Goal: Information Seeking & Learning: Learn about a topic

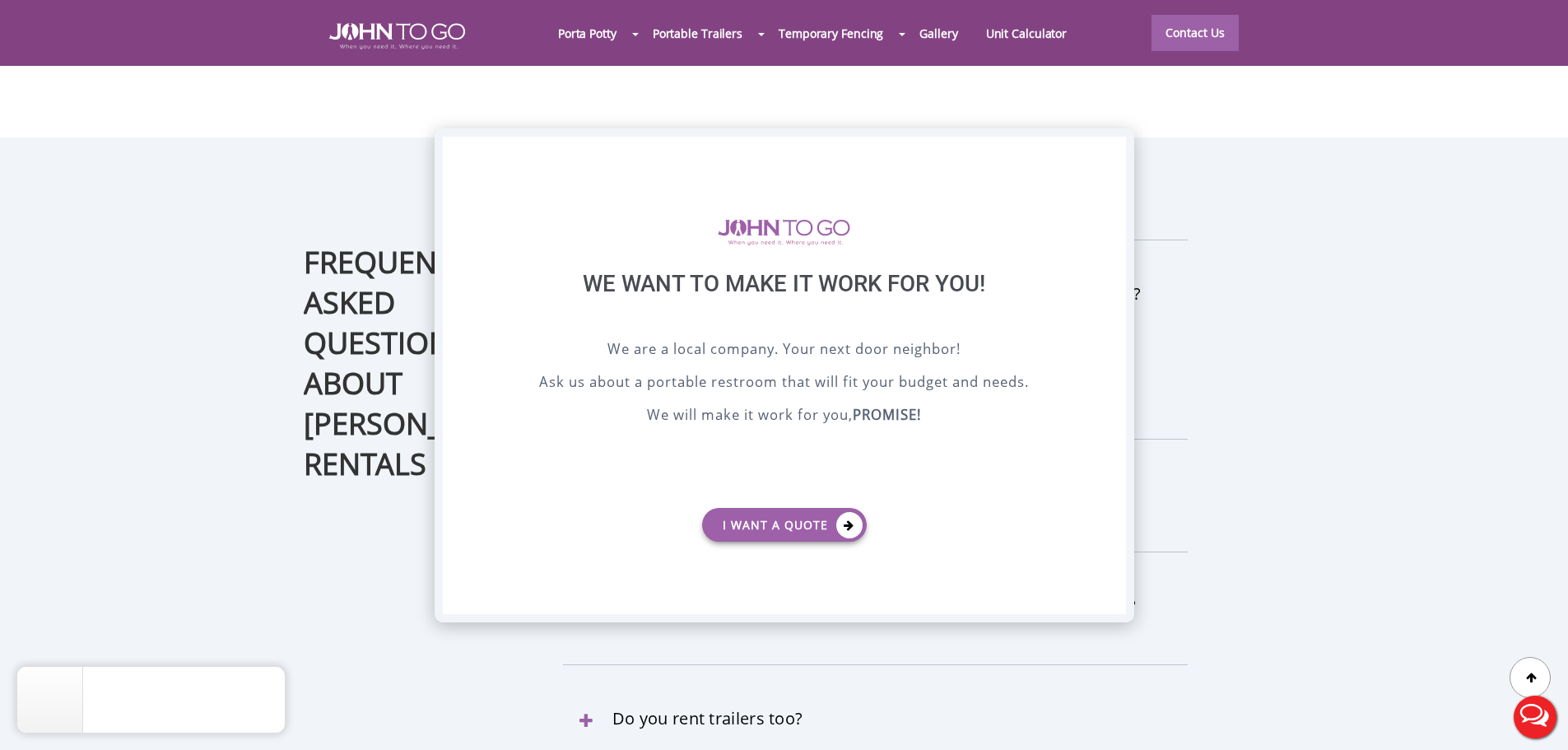
click at [1106, 145] on div "X" at bounding box center [1112, 151] width 26 height 28
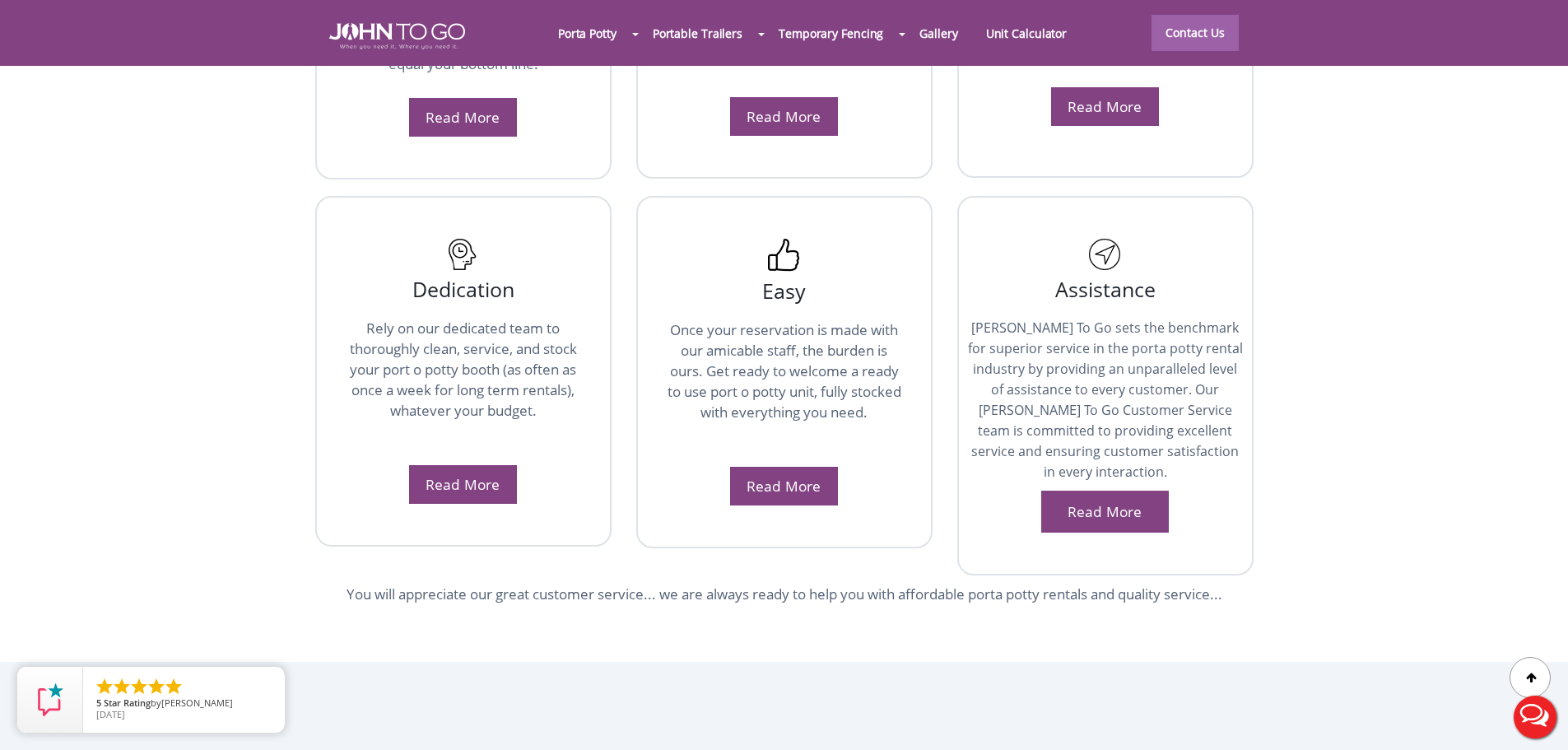
scroll to position [3214, 0]
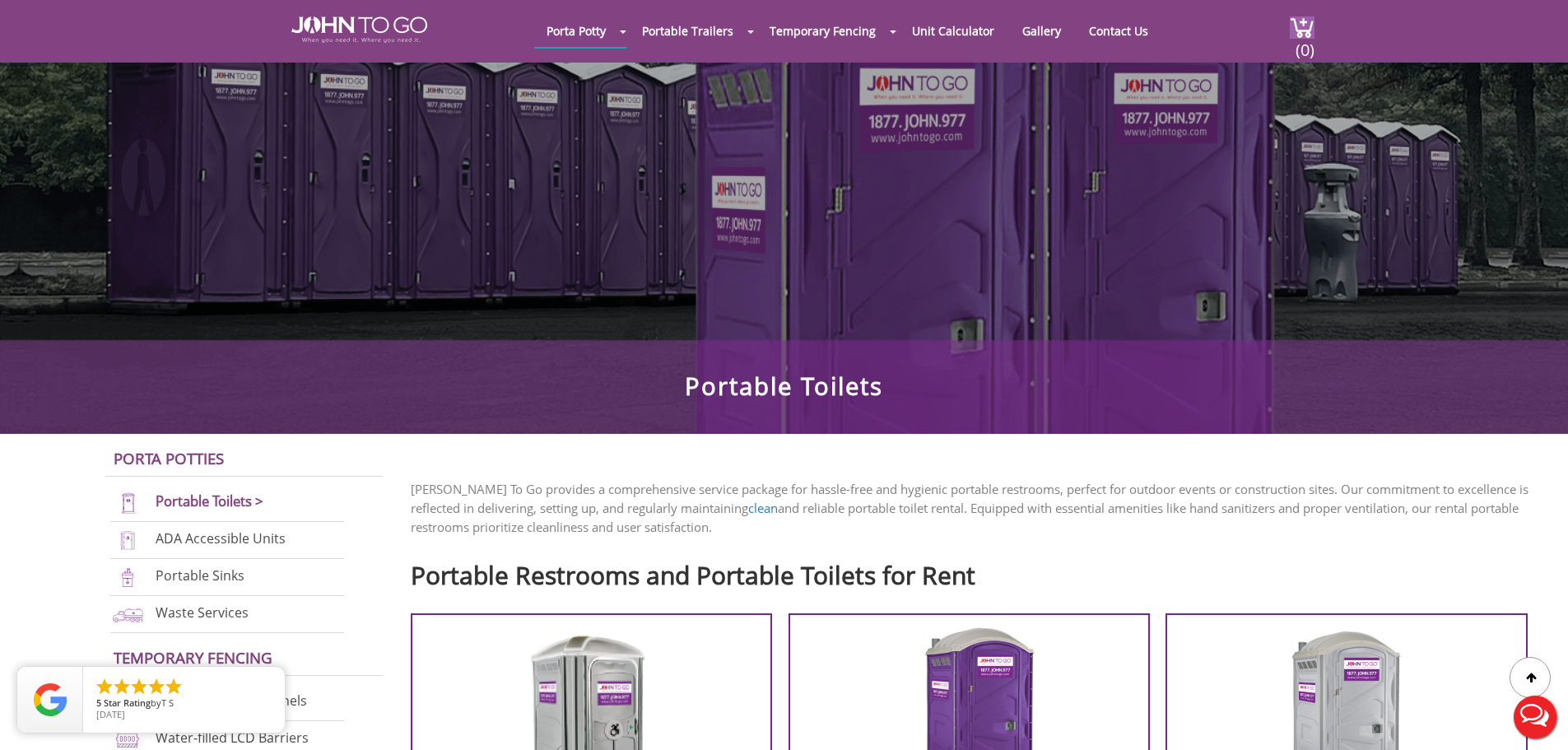
scroll to position [82, 0]
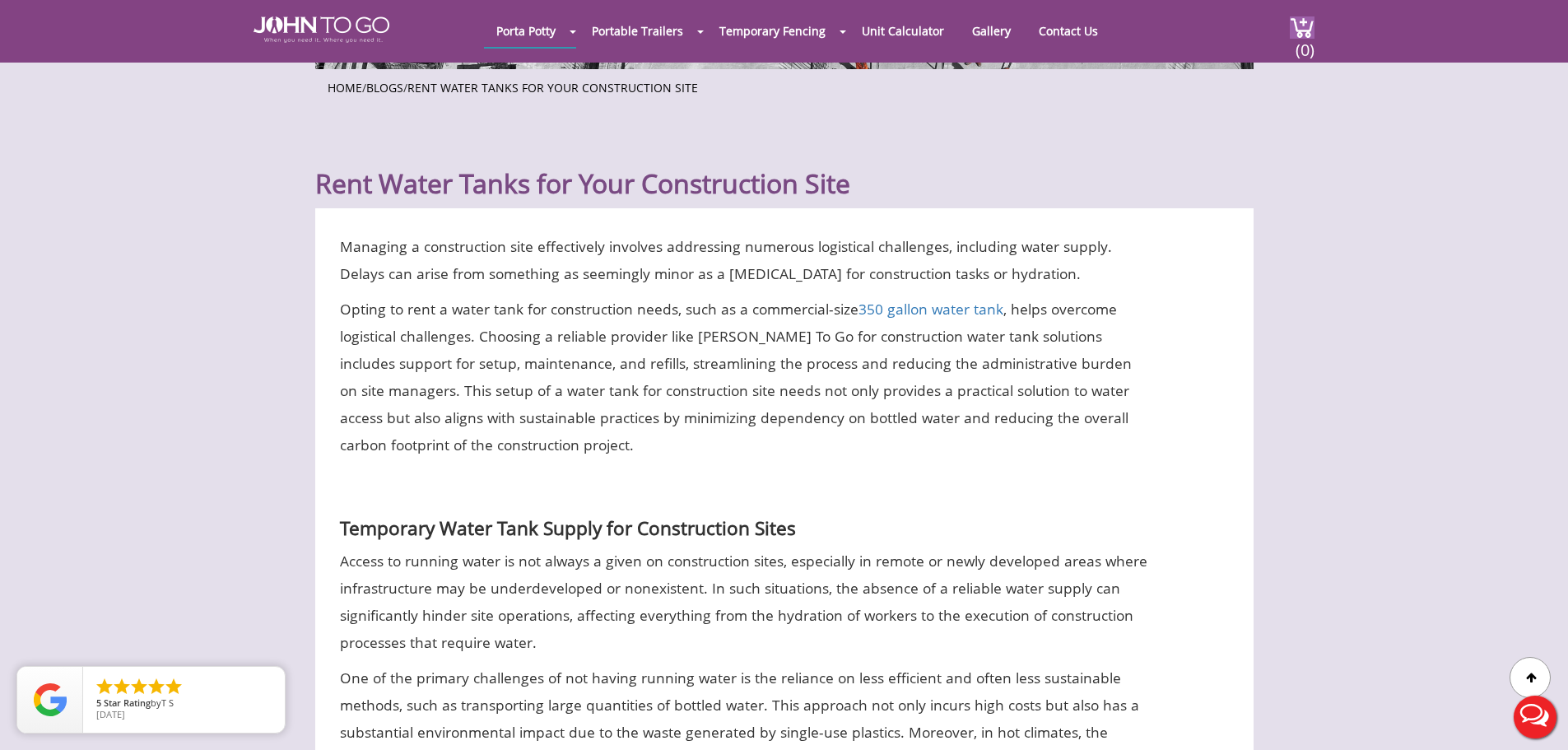
scroll to position [412, 0]
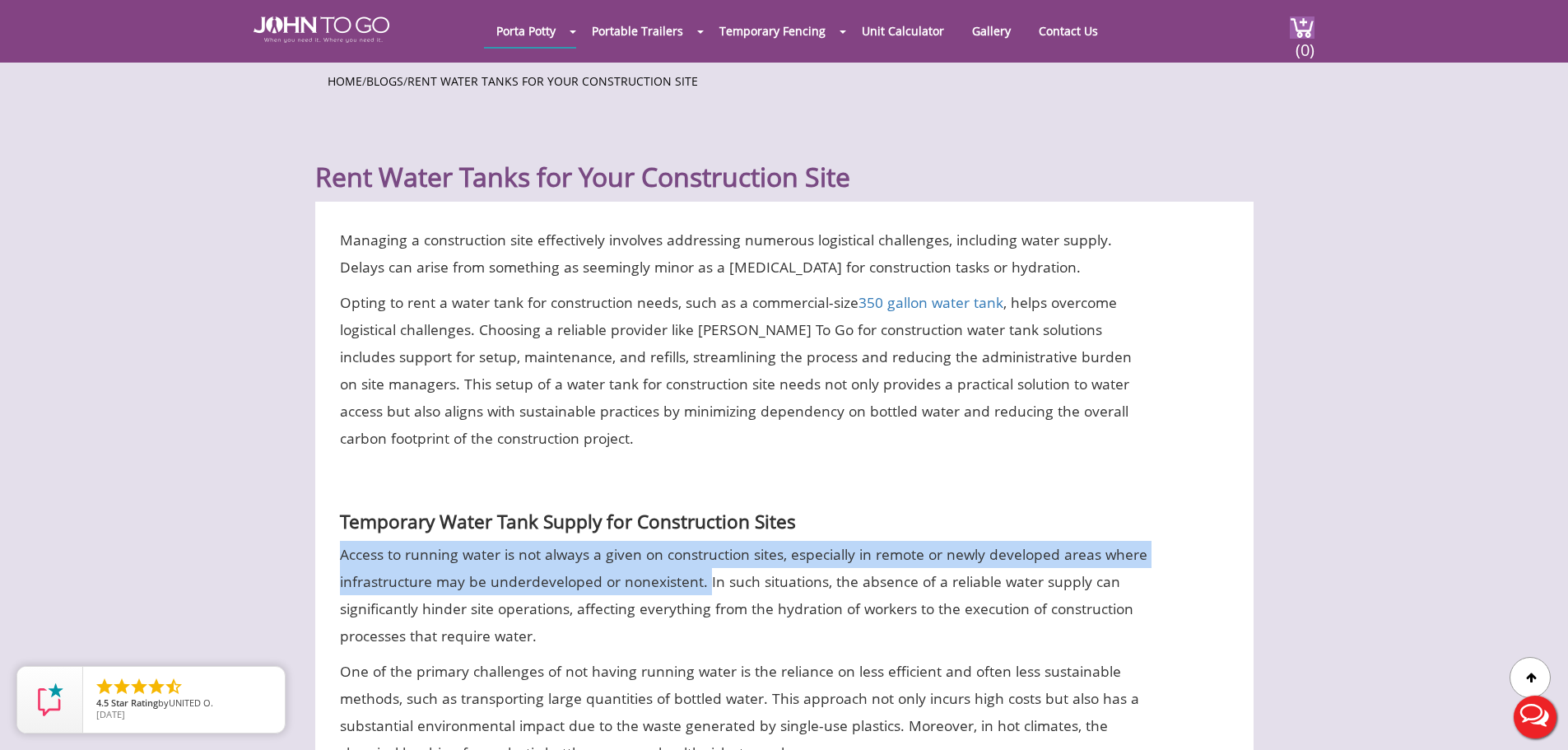
drag, startPoint x: 705, startPoint y: 580, endPoint x: 345, endPoint y: 558, distance: 360.7
copy p "Access to running water is not always a given on construction sites, especially…"
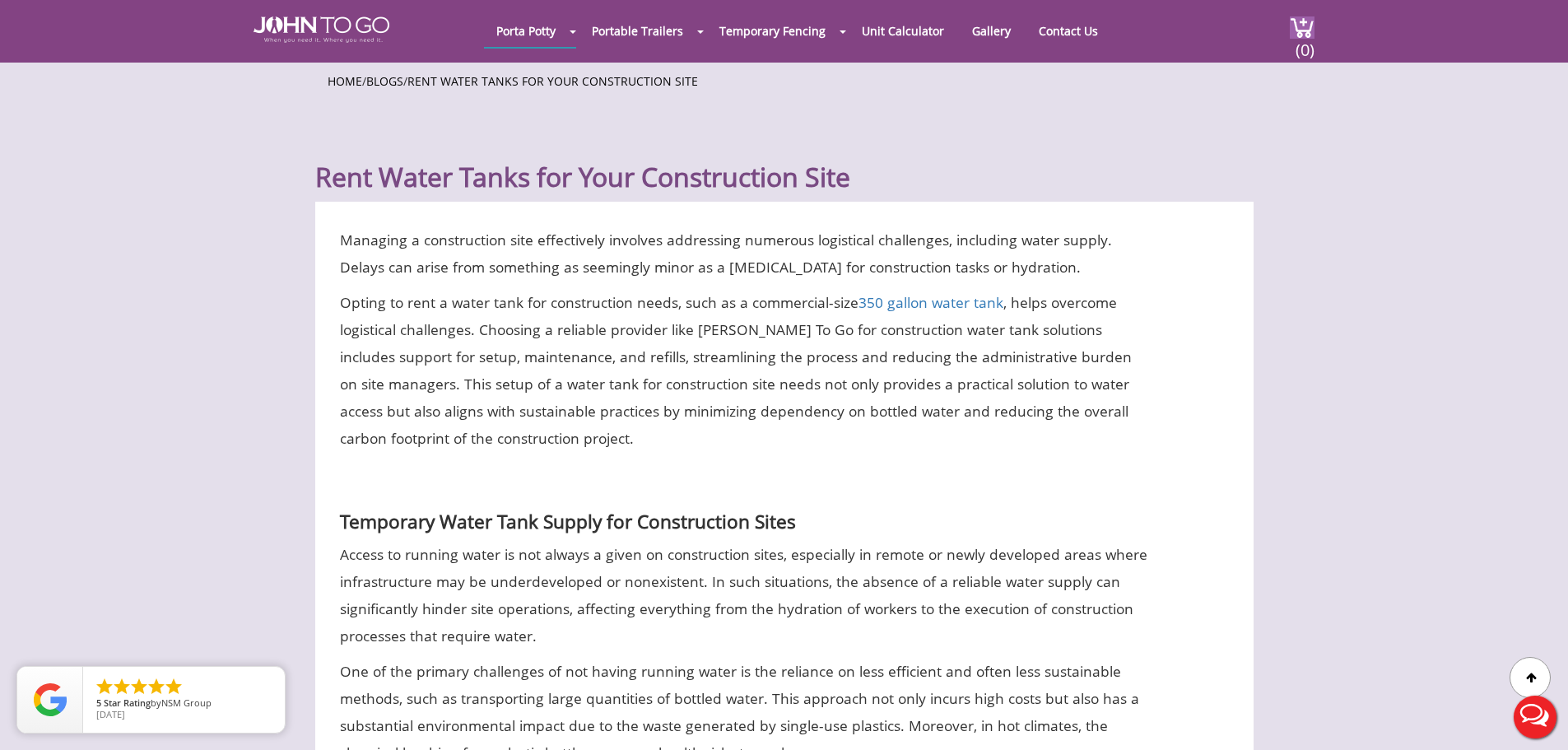
click at [547, 630] on p "Access to running water is not always a given on construction sites, especially…" at bounding box center [745, 595] width 810 height 109
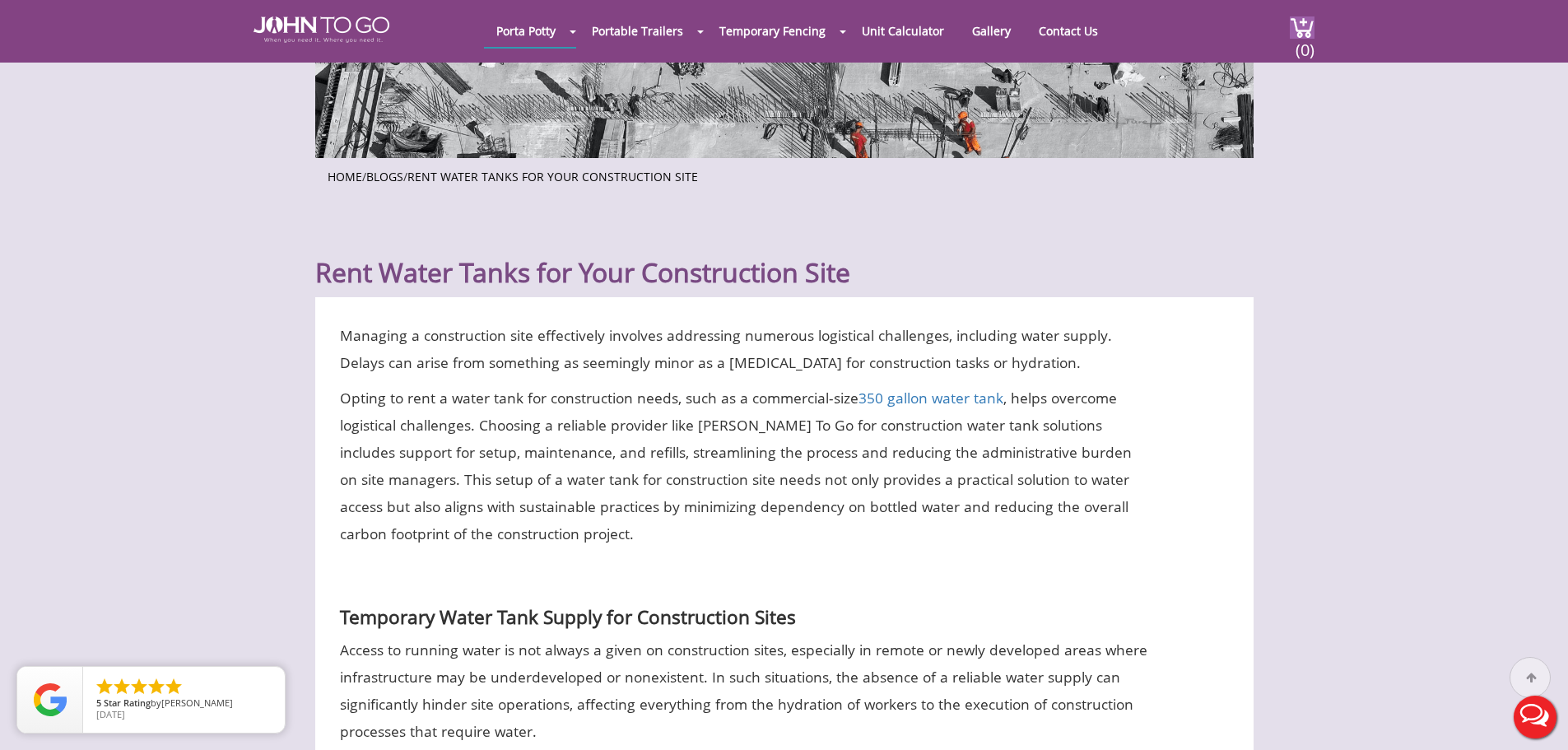
scroll to position [330, 0]
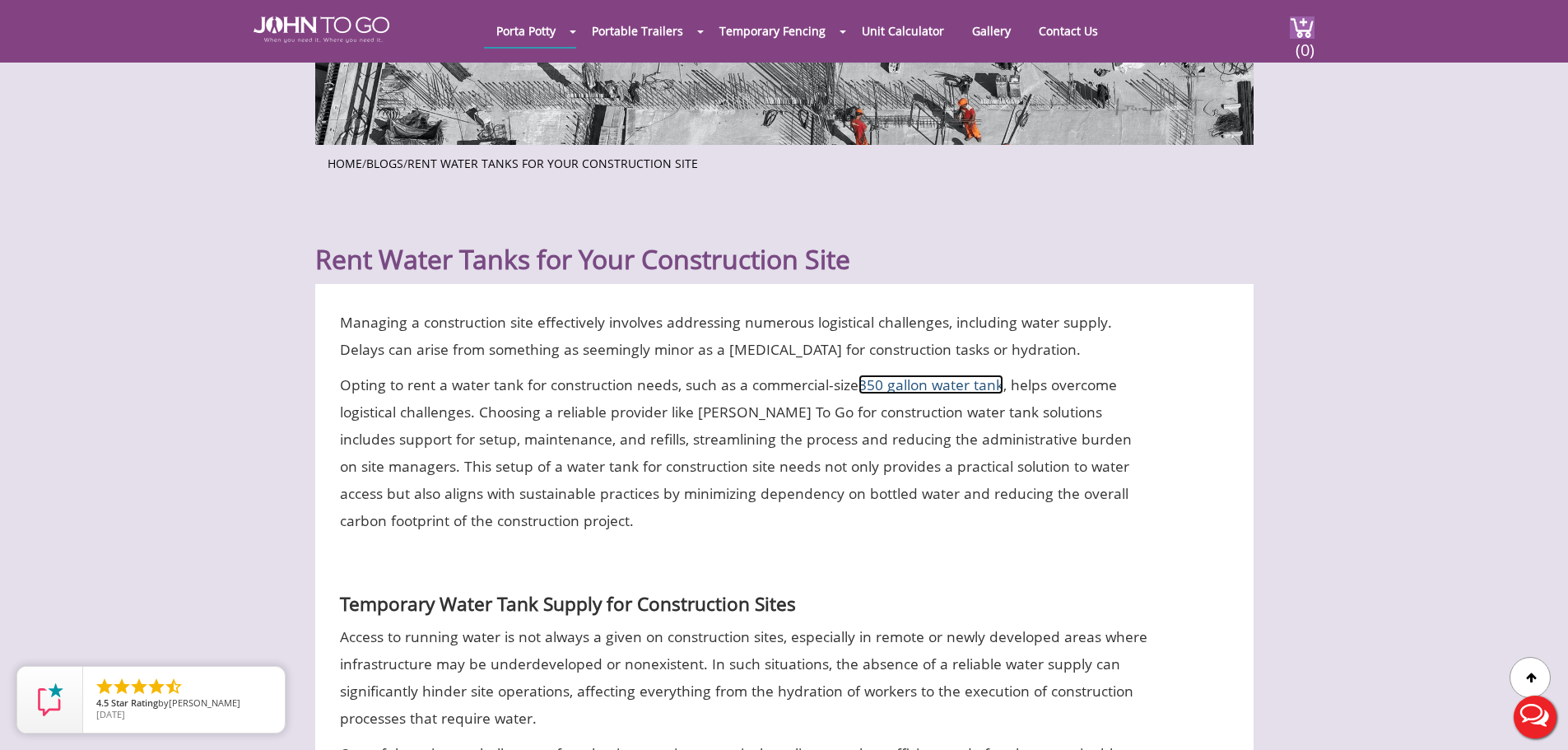
click at [907, 383] on link "350 gallon water tank" at bounding box center [931, 384] width 144 height 20
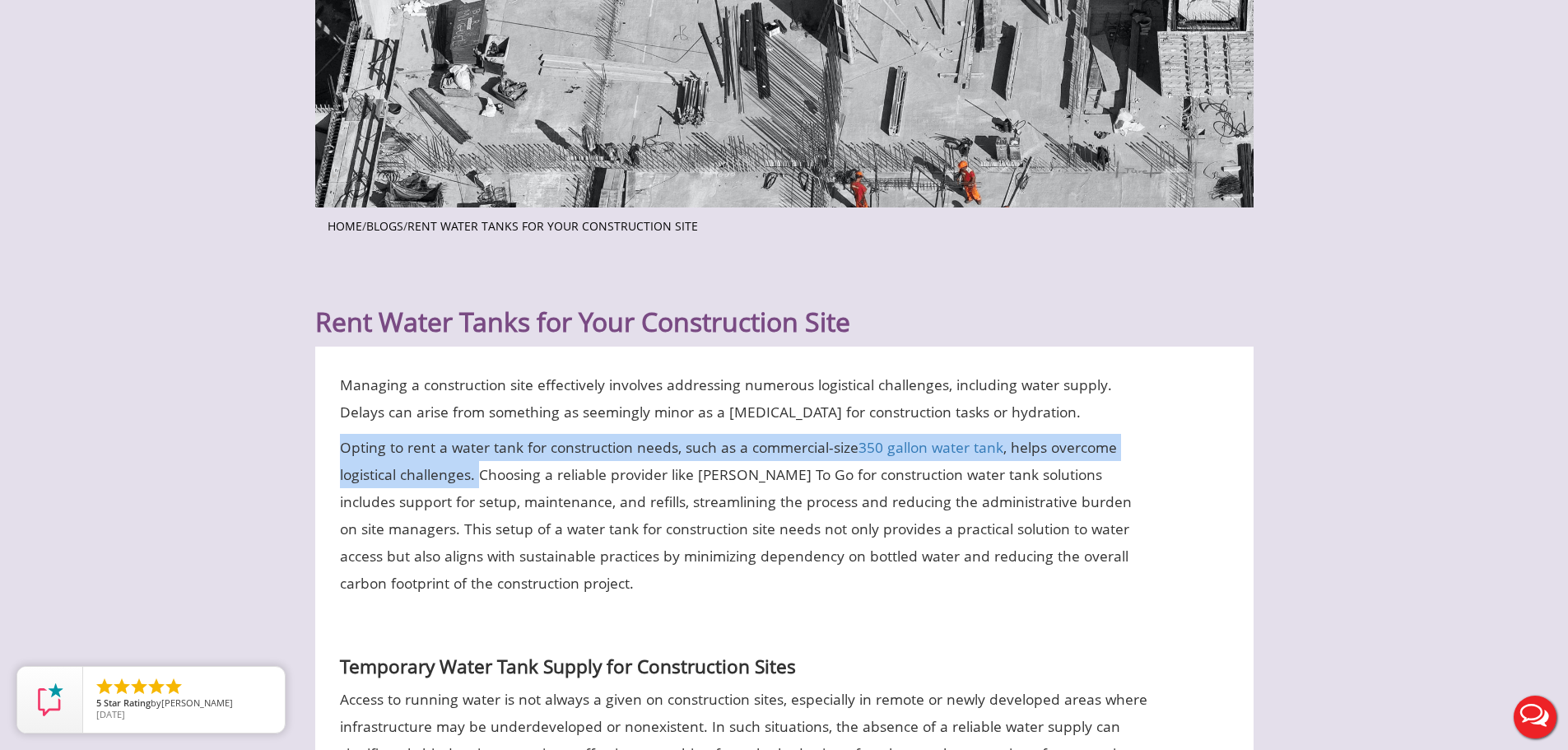
drag, startPoint x: 478, startPoint y: 474, endPoint x: 328, endPoint y: 454, distance: 151.3
copy p "Opting to rent a water tank for construction needs, such as a commercial-size 3…"
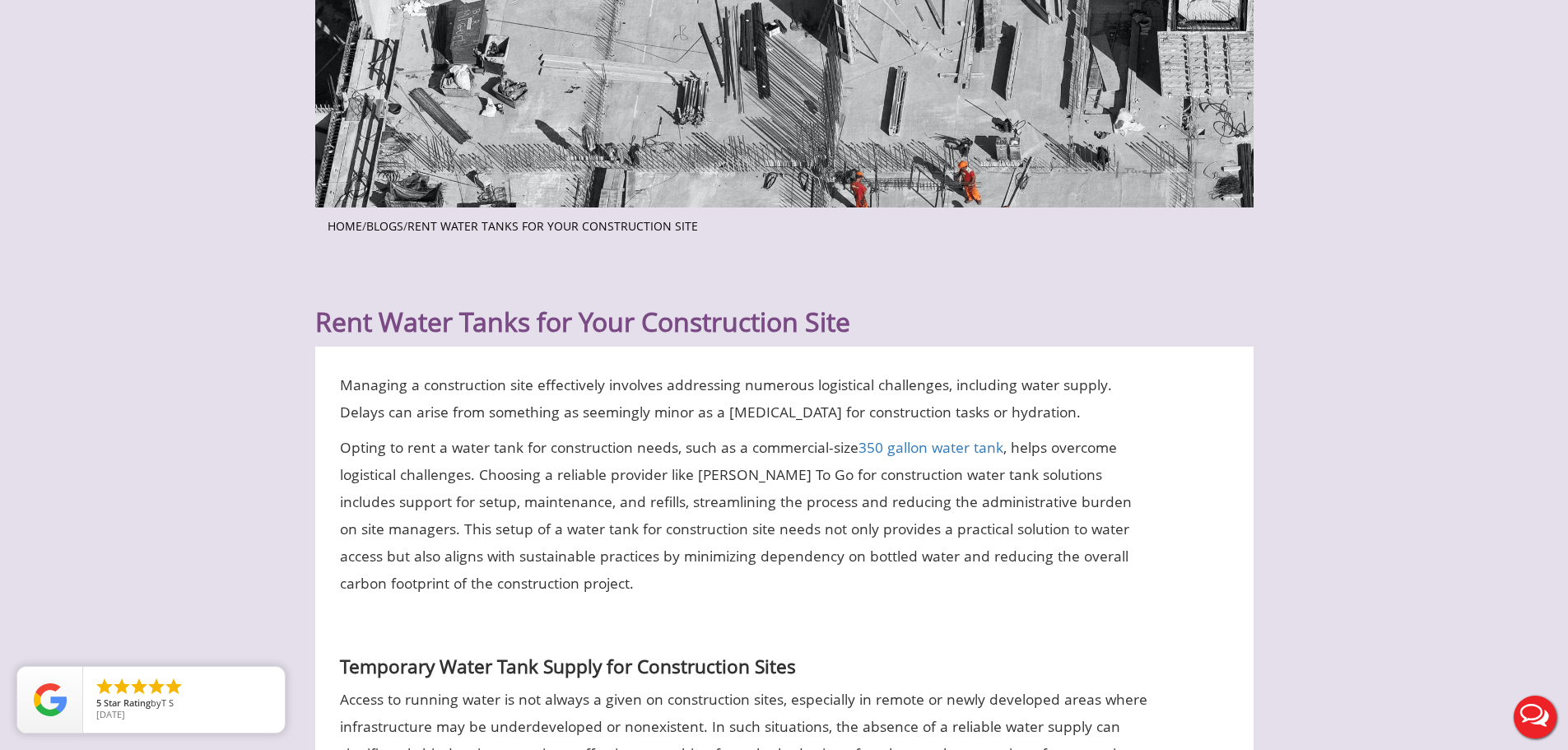
click at [342, 504] on p "Opting to rent a water tank for construction needs, such as a commercial-size 3…" at bounding box center [745, 516] width 810 height 163
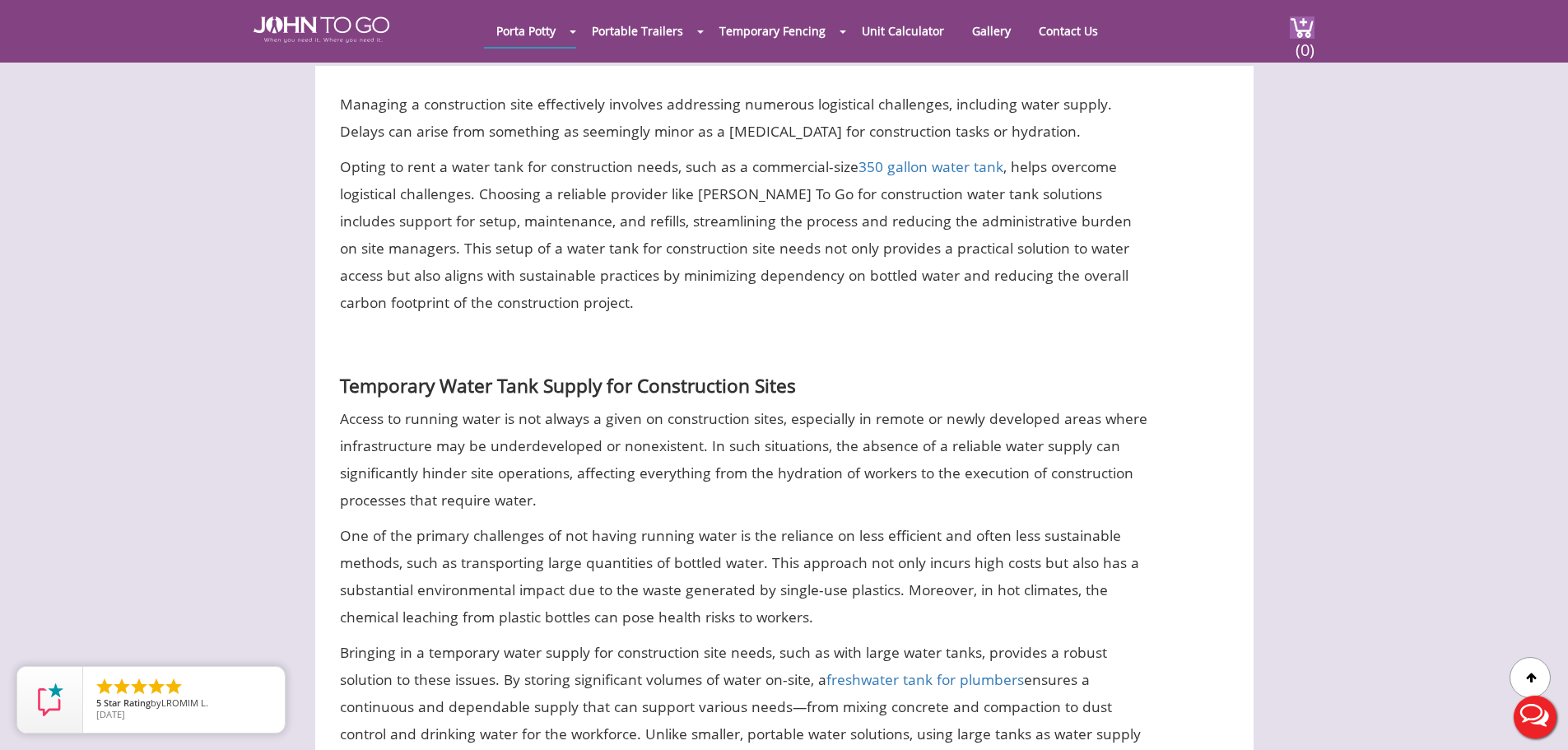
scroll to position [576, 0]
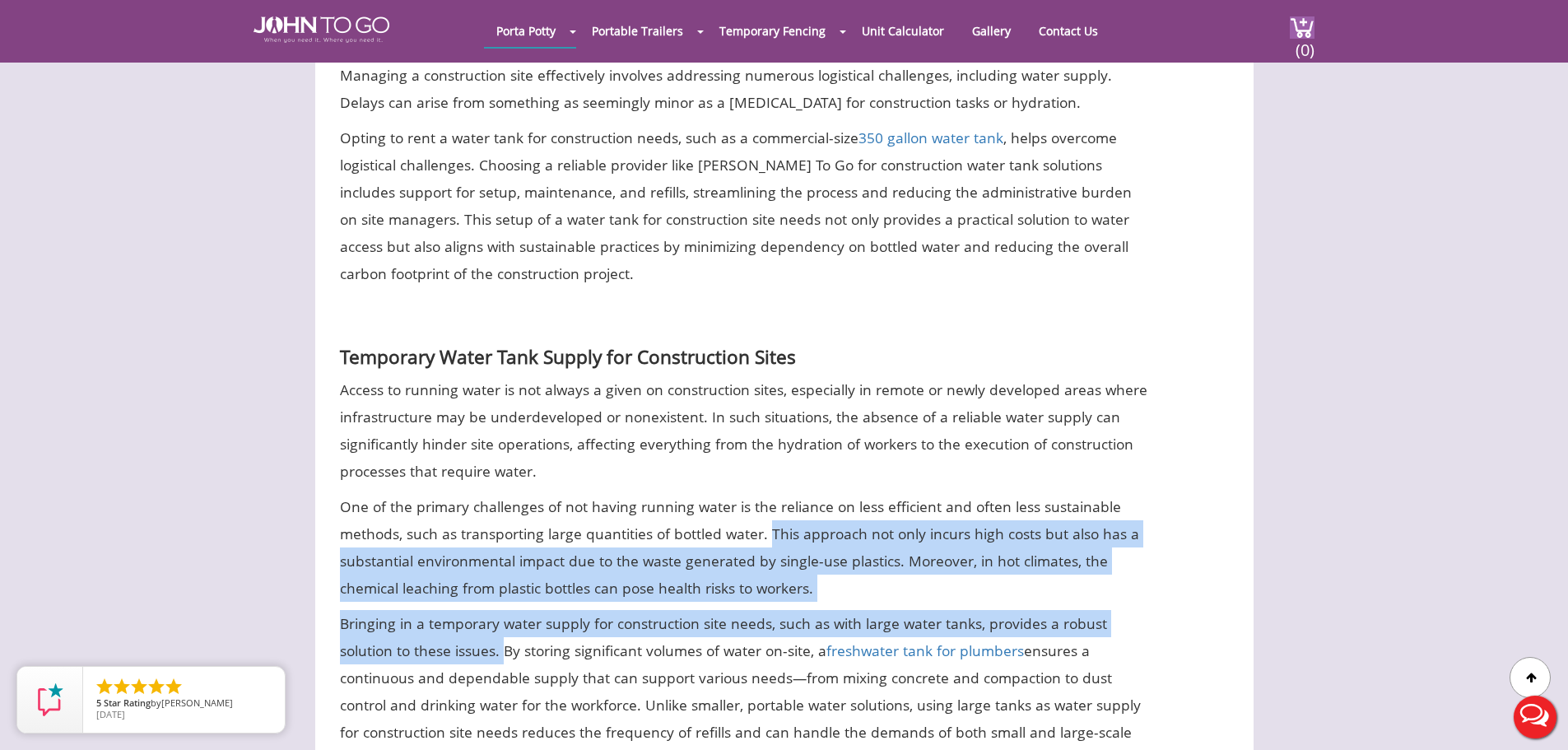
drag, startPoint x: 503, startPoint y: 650, endPoint x: 767, endPoint y: 535, distance: 288.0
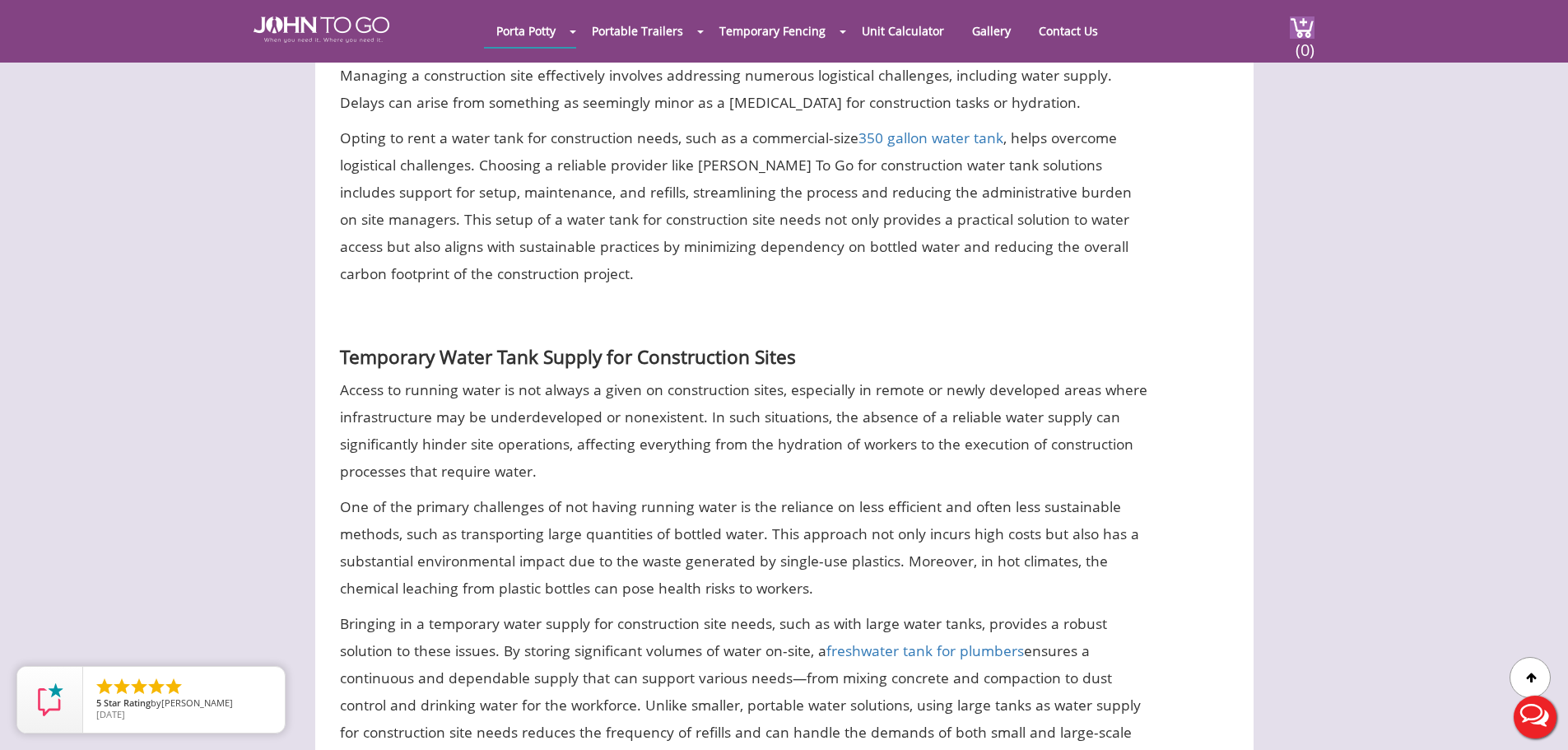
click at [760, 542] on p "One of the primary challenges of not having running water is the reliance on le…" at bounding box center [745, 548] width 810 height 109
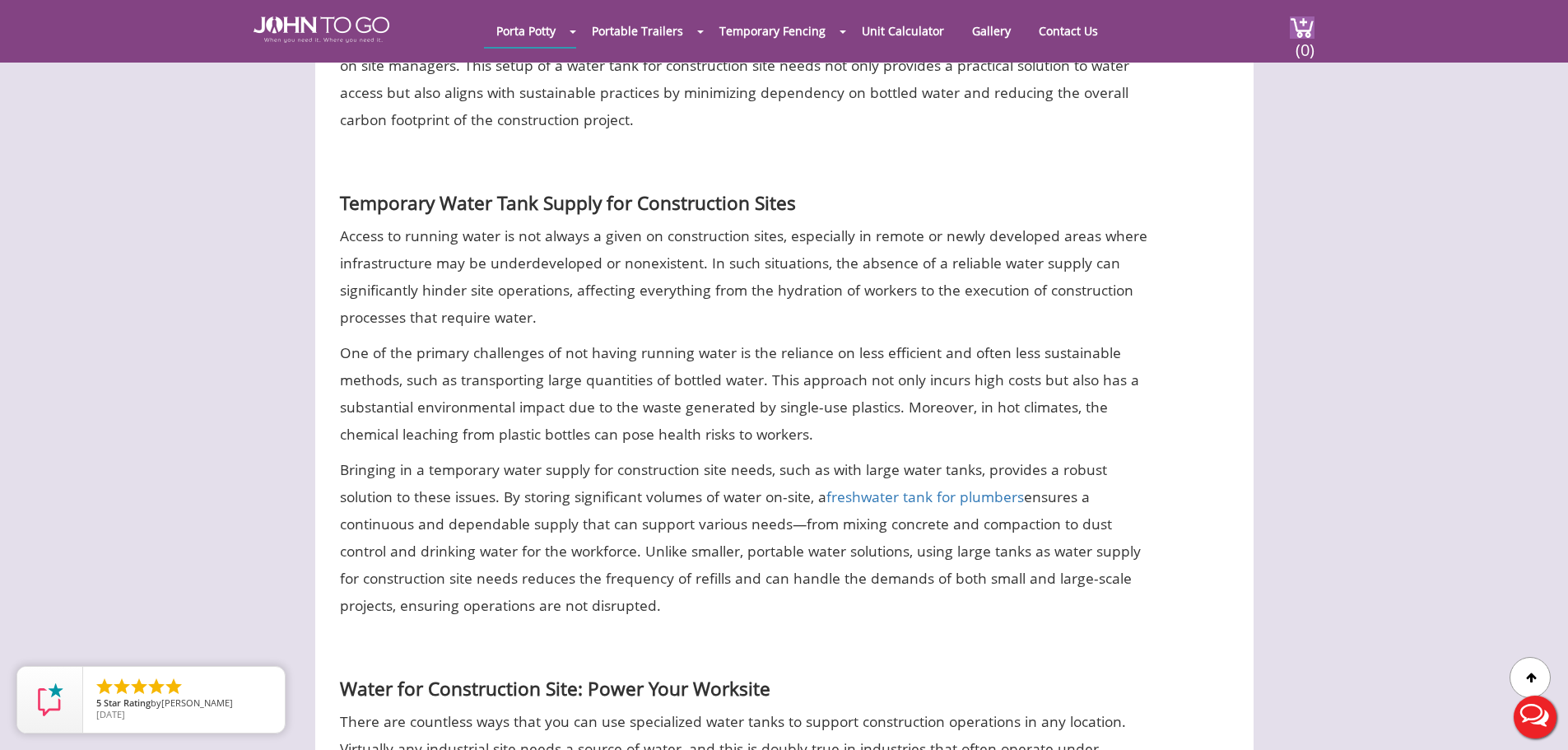
scroll to position [741, 0]
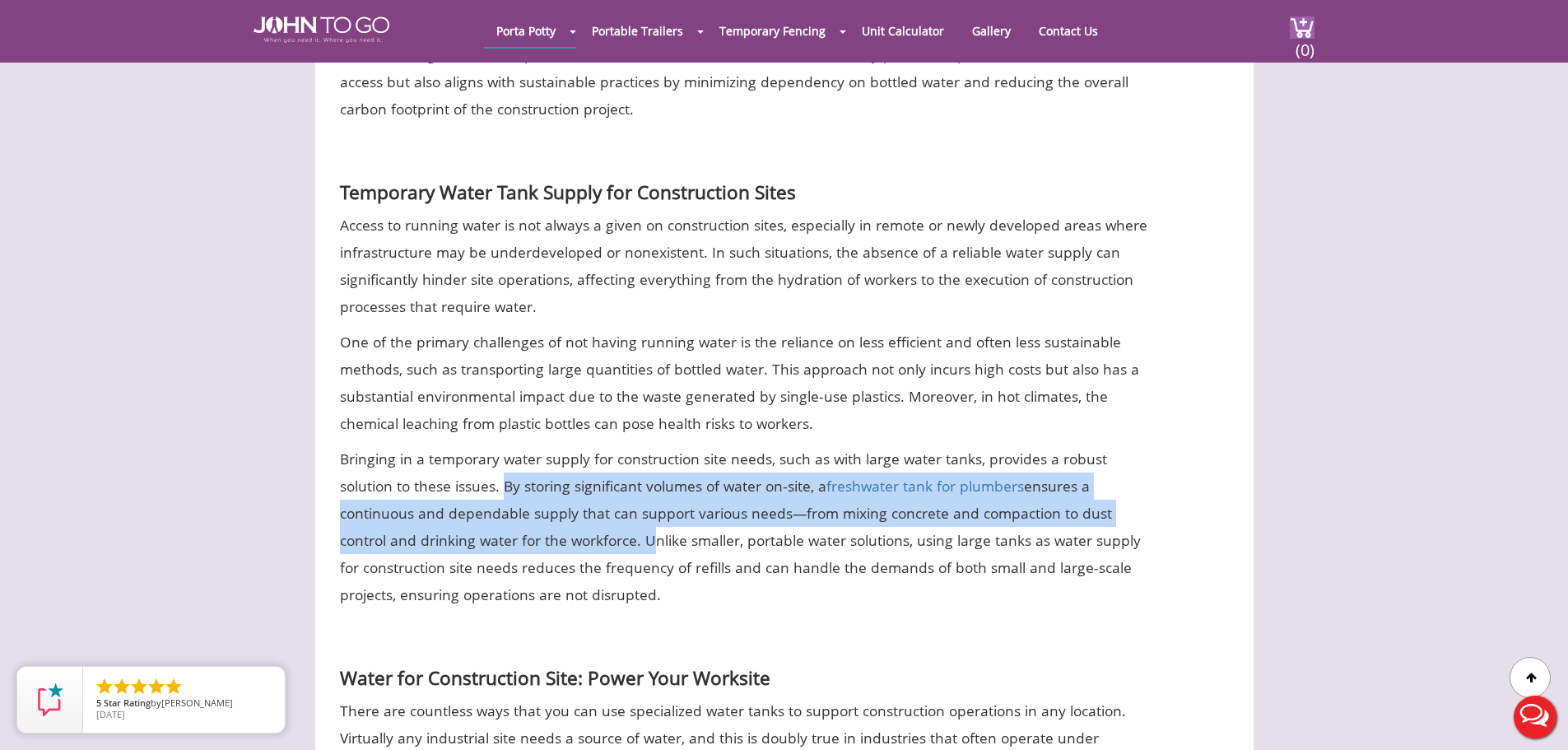
drag, startPoint x: 640, startPoint y: 542, endPoint x: 502, endPoint y: 486, distance: 148.9
click at [502, 486] on p "Bringing in a temporary water supply for construction site needs, such as with …" at bounding box center [745, 527] width 810 height 163
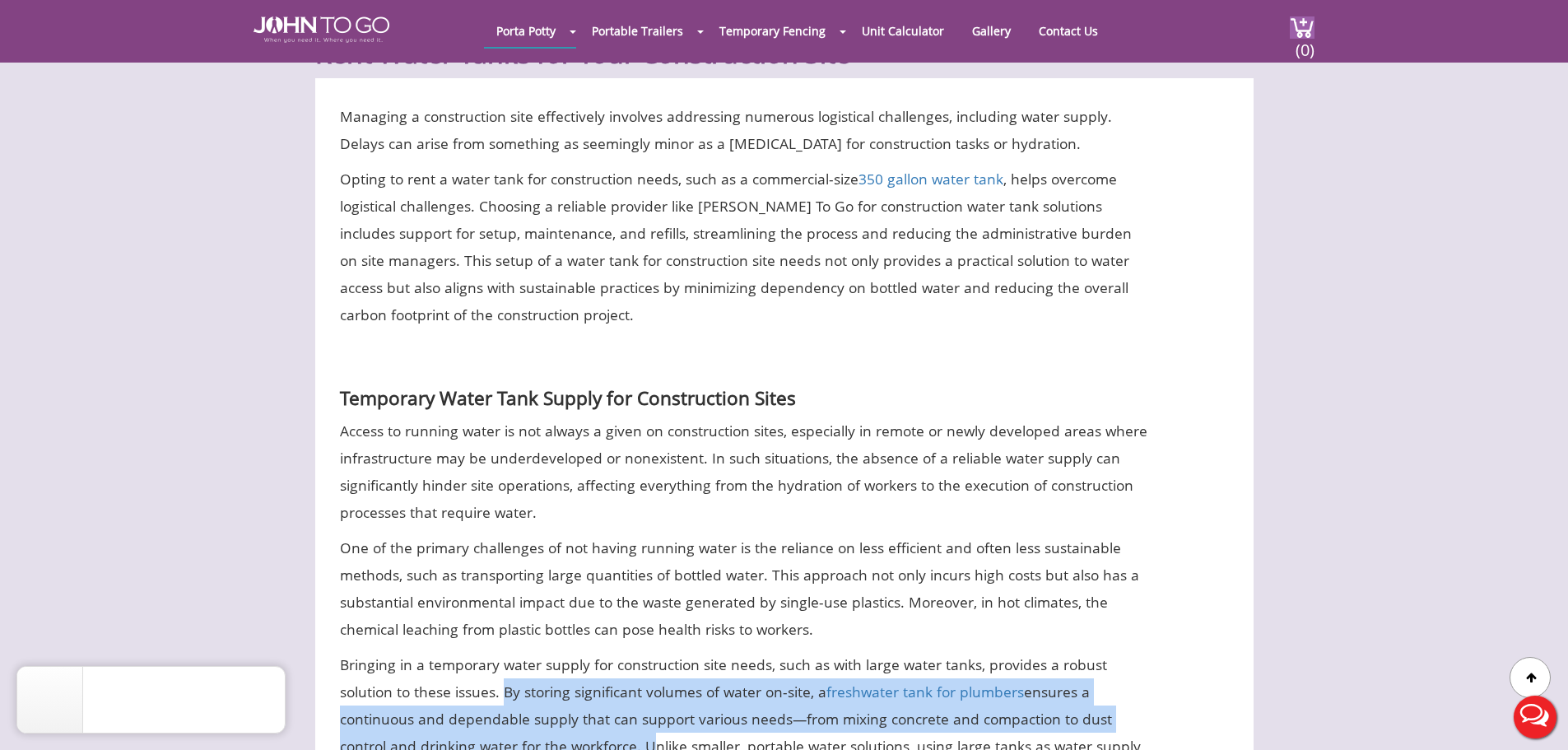
scroll to position [494, 0]
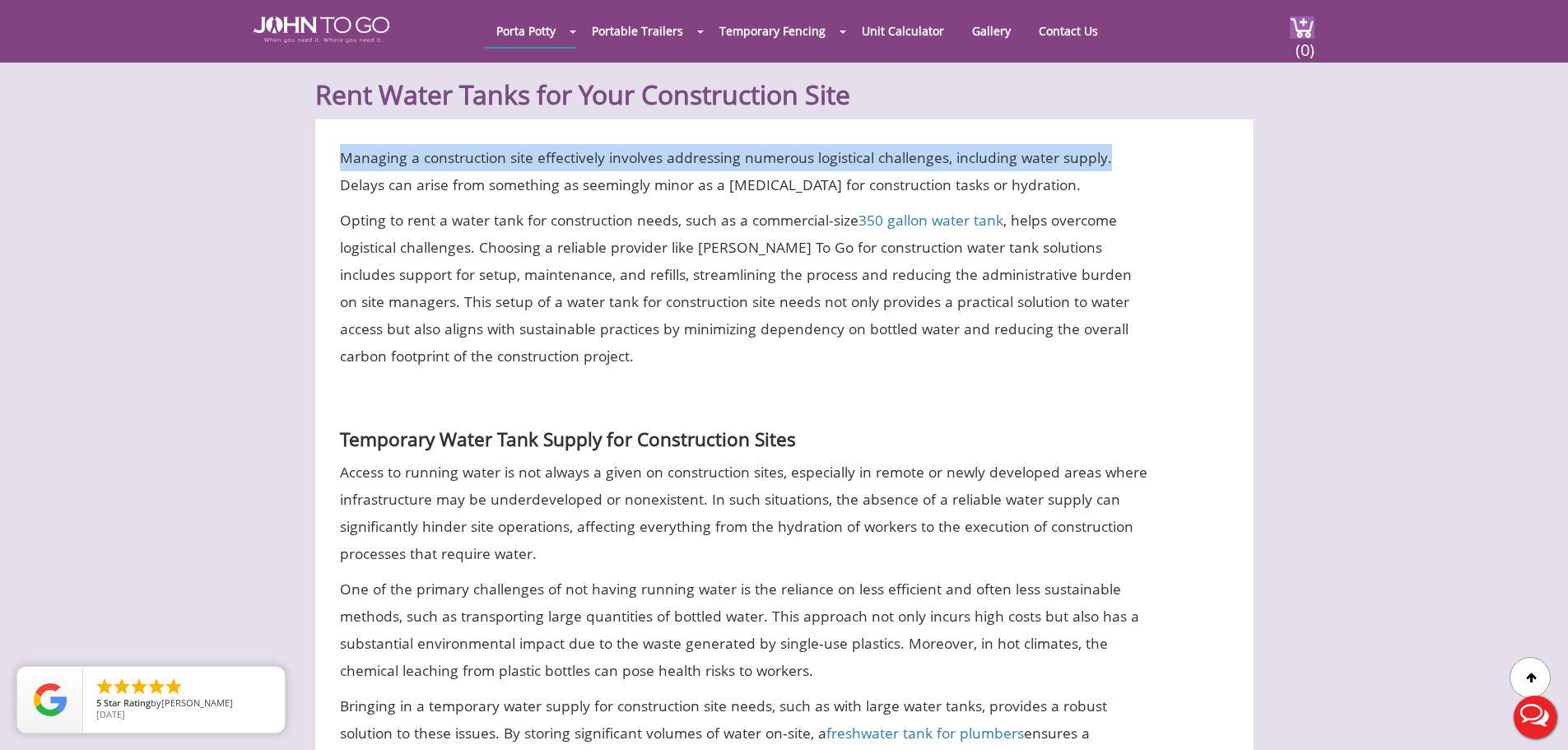
drag, startPoint x: 1103, startPoint y: 159, endPoint x: 339, endPoint y: 163, distance: 764.0
click at [340, 163] on p "Managing a construction site effectively involves addressing numerous logistica…" at bounding box center [745, 171] width 810 height 54
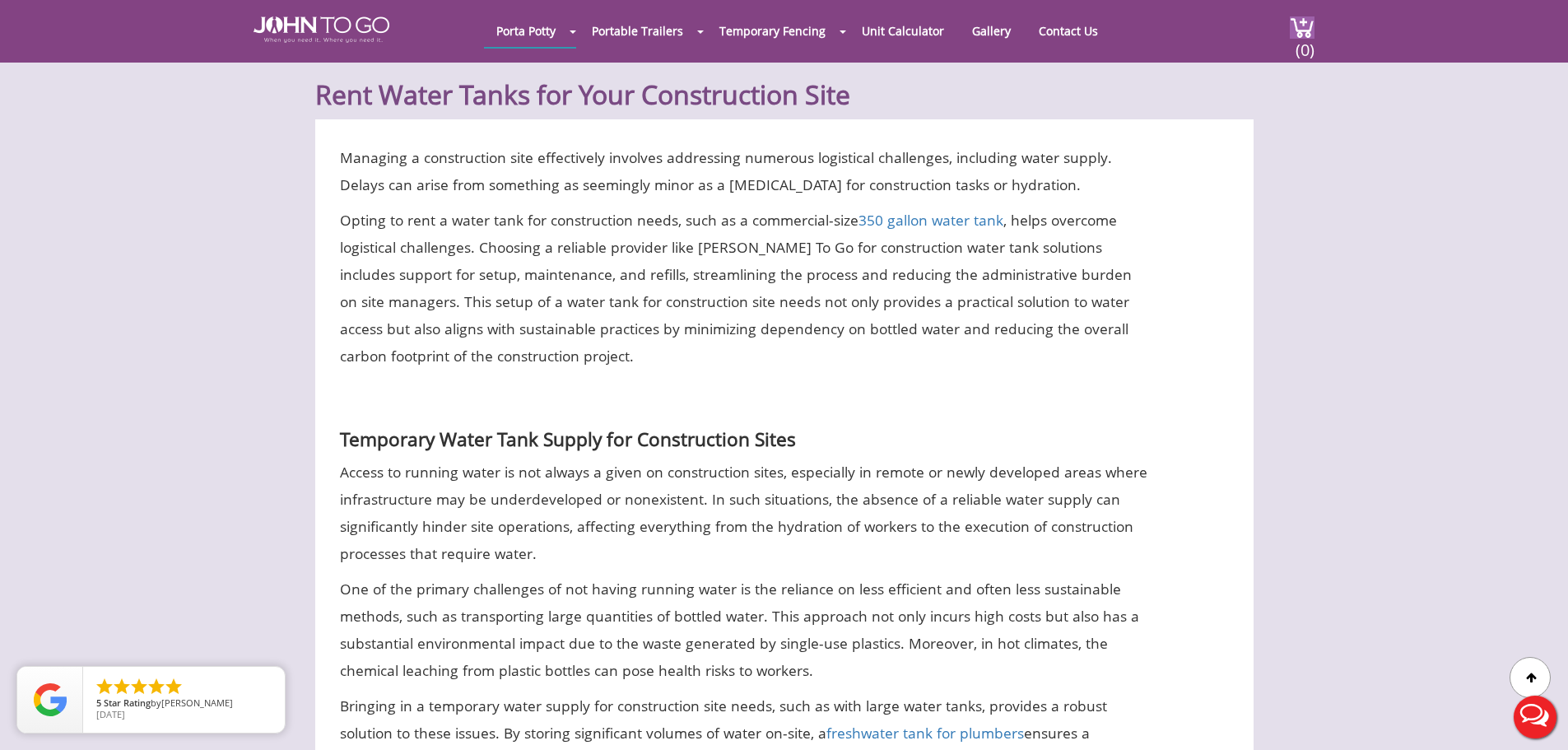
click at [652, 185] on p "Managing a construction site effectively involves addressing numerous logistica…" at bounding box center [745, 171] width 810 height 54
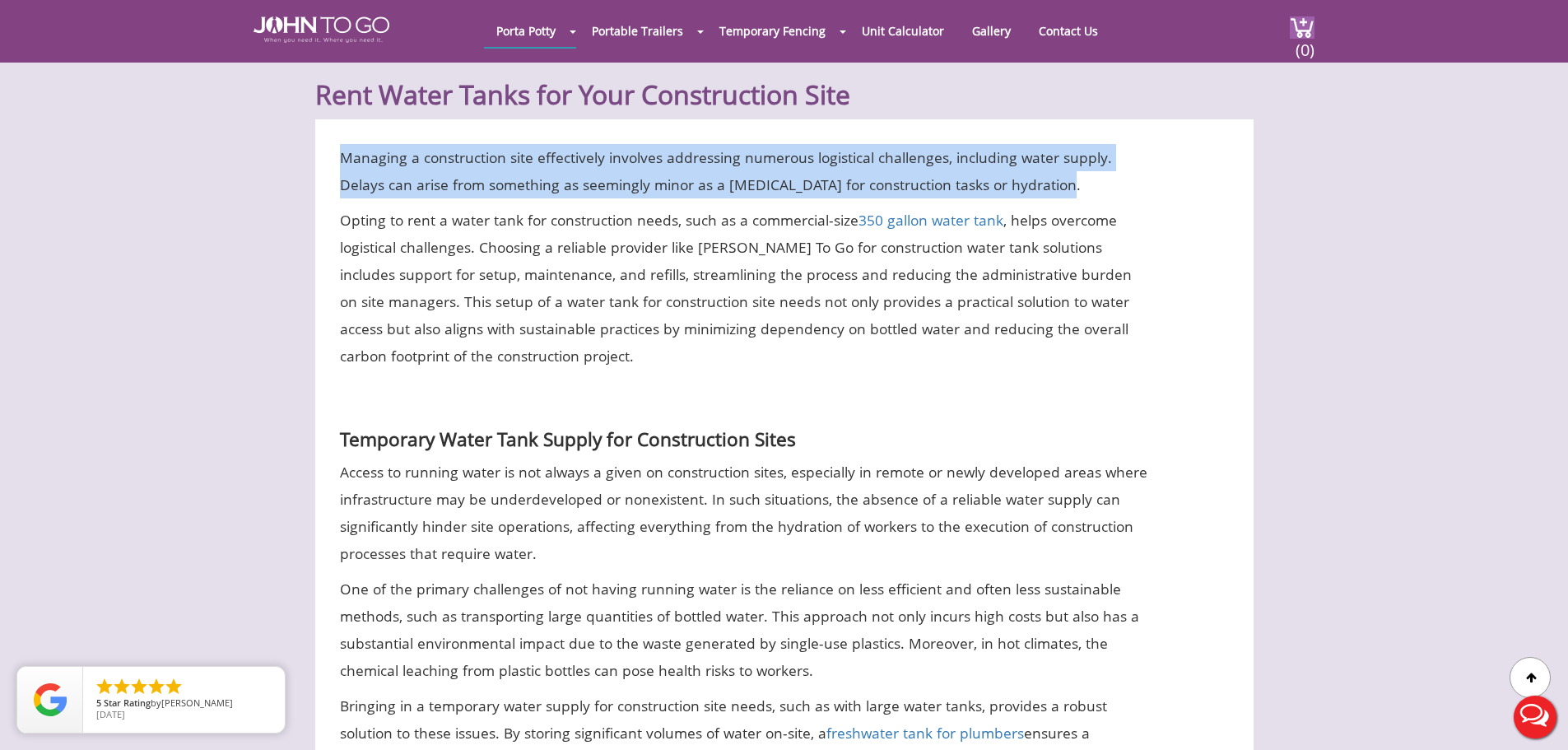
drag, startPoint x: 975, startPoint y: 179, endPoint x: 332, endPoint y: 164, distance: 643.2
copy p "Managing a construction site effectively involves addressing numerous logistica…"
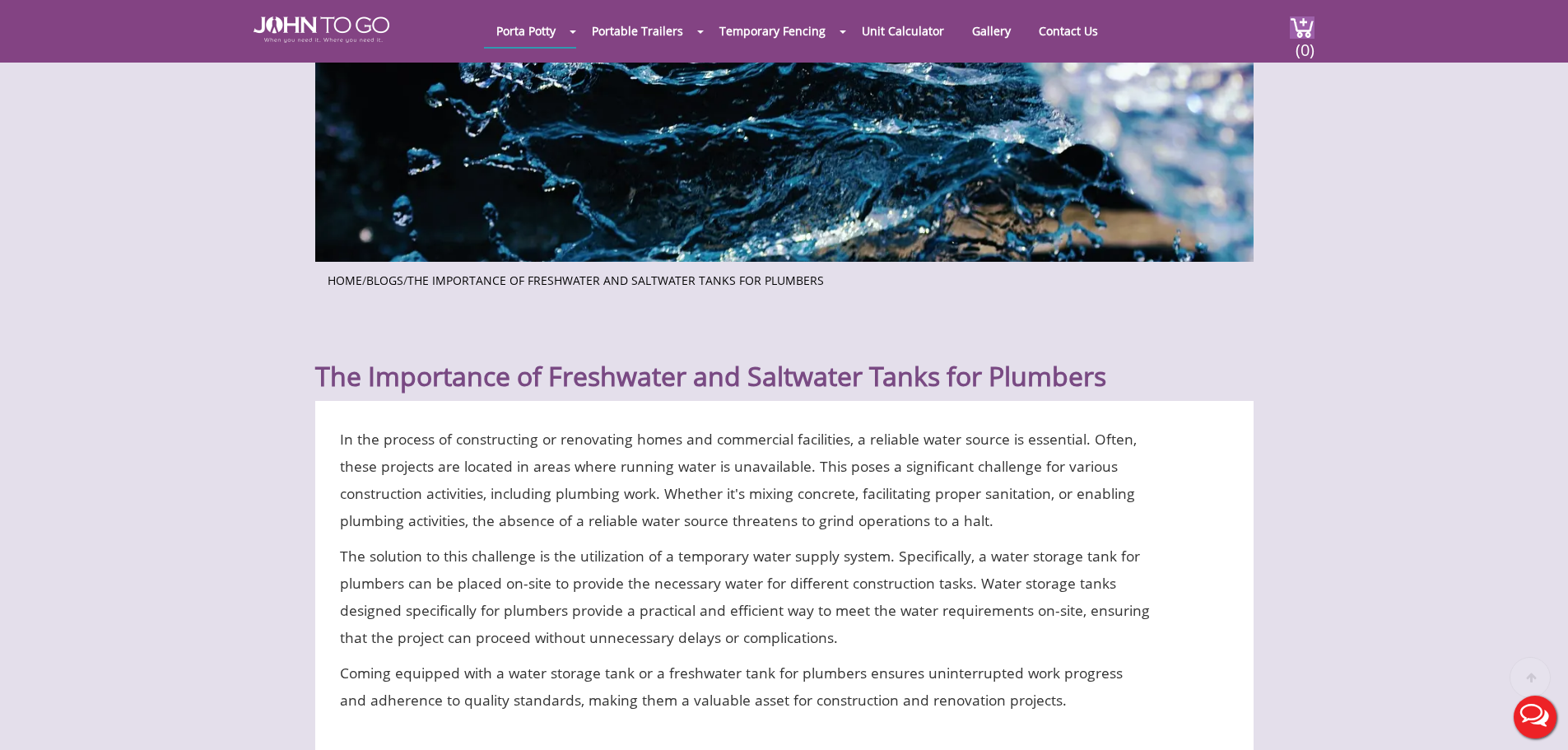
scroll to position [247, 0]
